Goal: Transaction & Acquisition: Purchase product/service

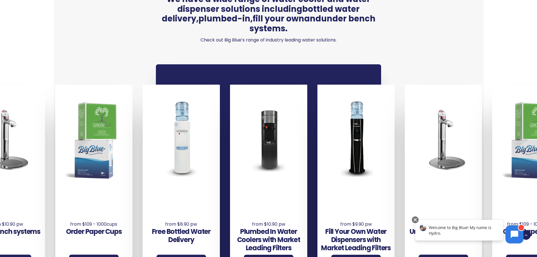
scroll to position [395, 0]
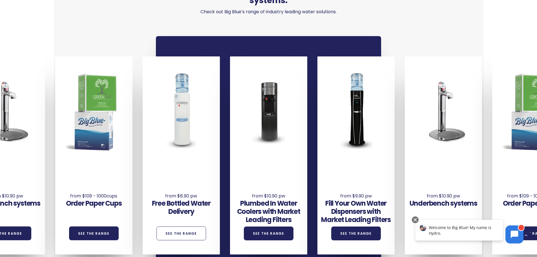
click at [186, 228] on link "See the Range" at bounding box center [182, 234] width 50 height 14
